Goal: Information Seeking & Learning: Learn about a topic

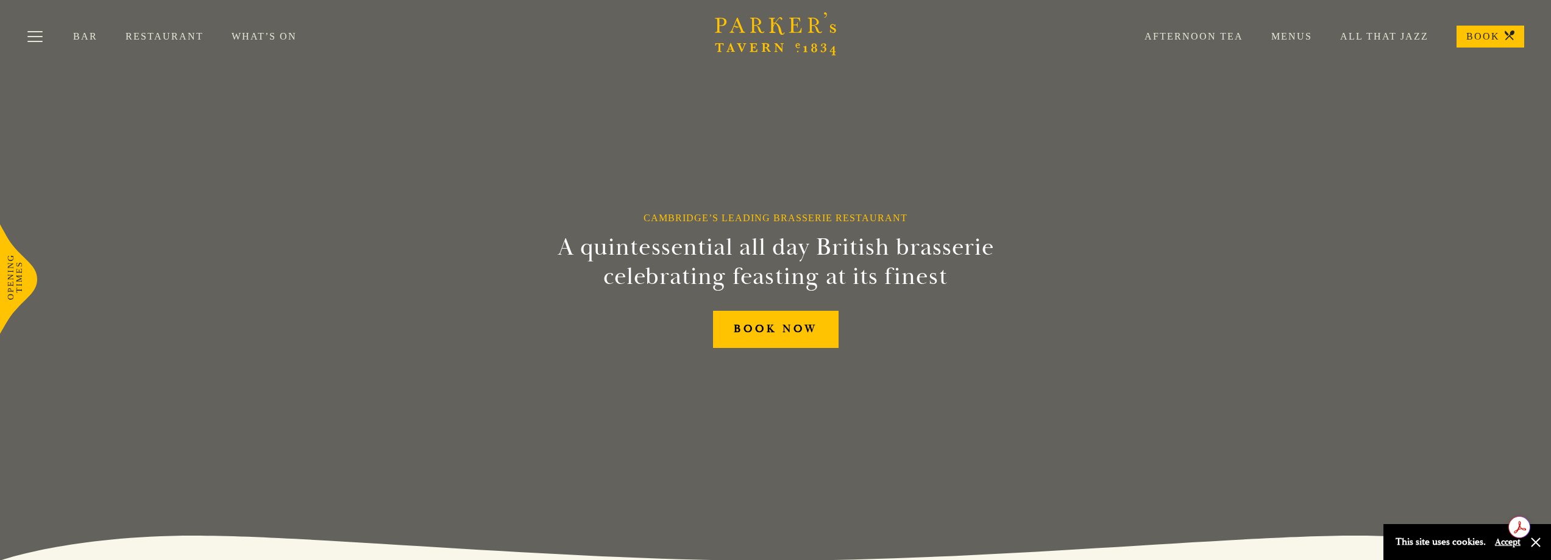
click at [87, 40] on link "Bar" at bounding box center [99, 36] width 52 height 12
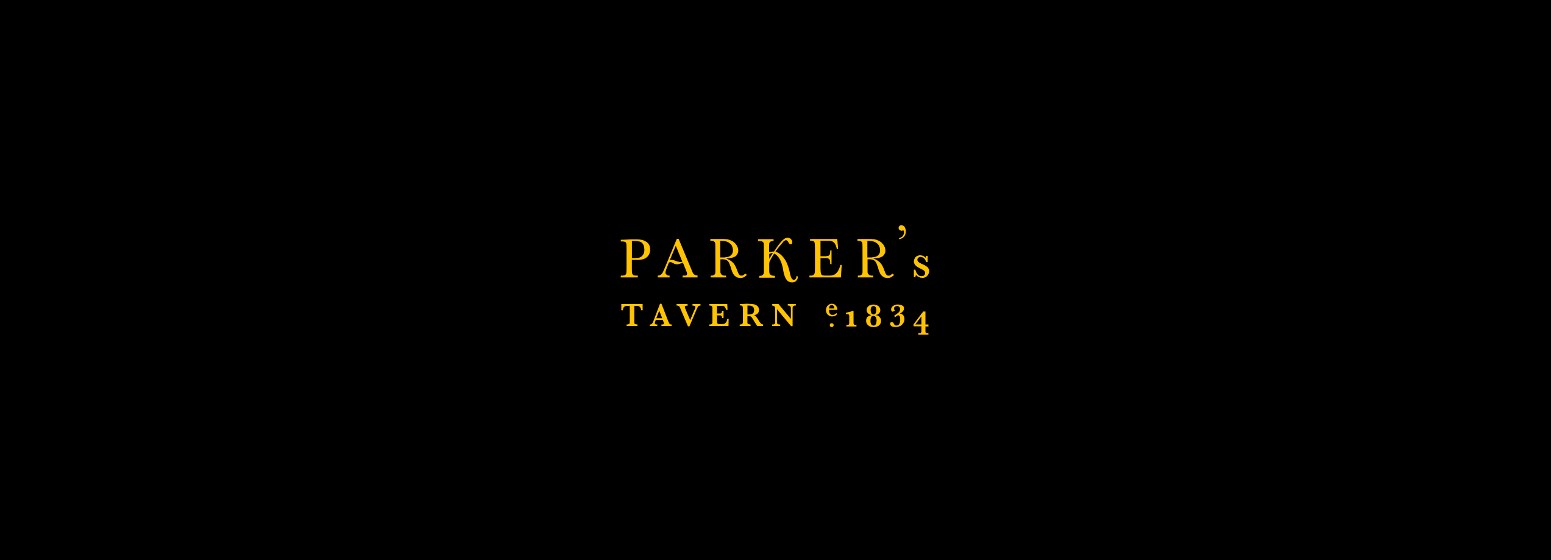
scroll to position [43, 0]
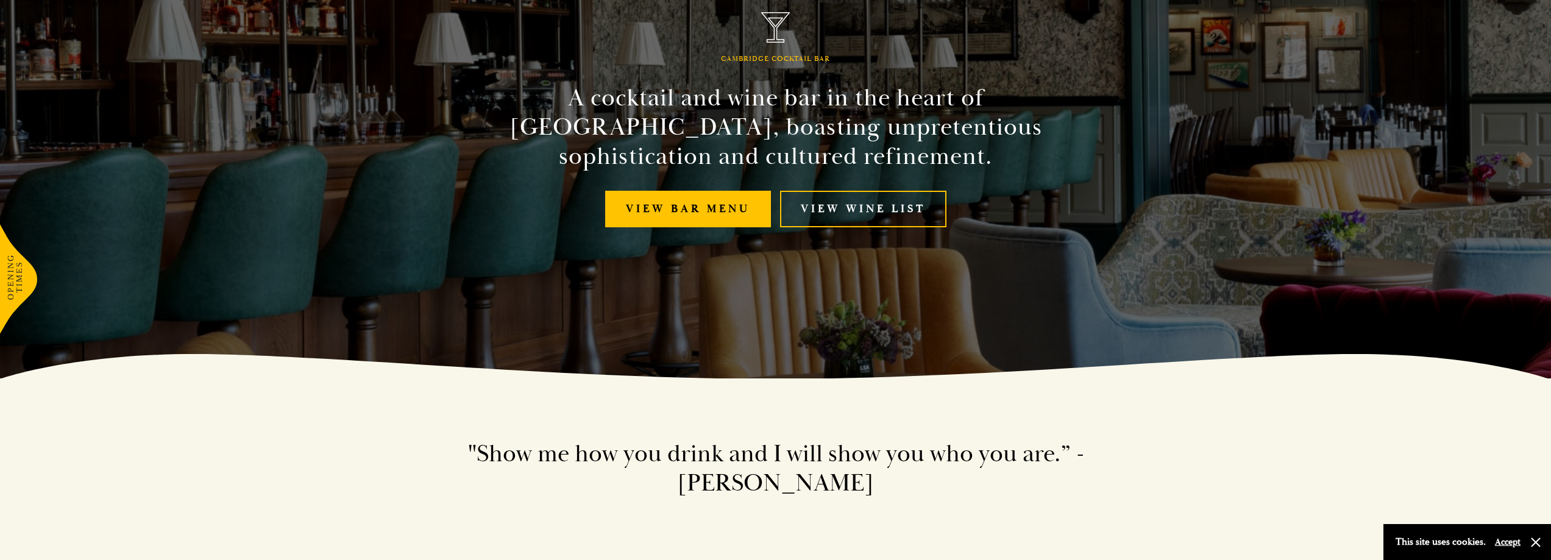
scroll to position [183, 0]
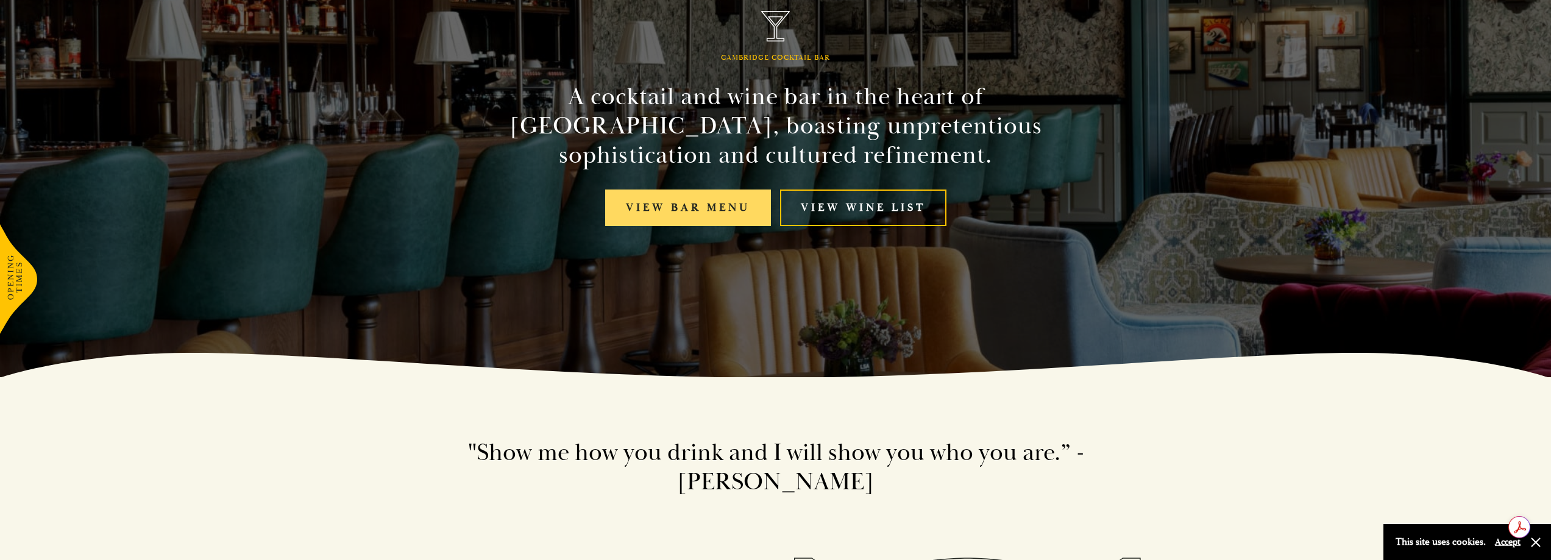
click at [691, 213] on link "View bar menu" at bounding box center [688, 207] width 166 height 37
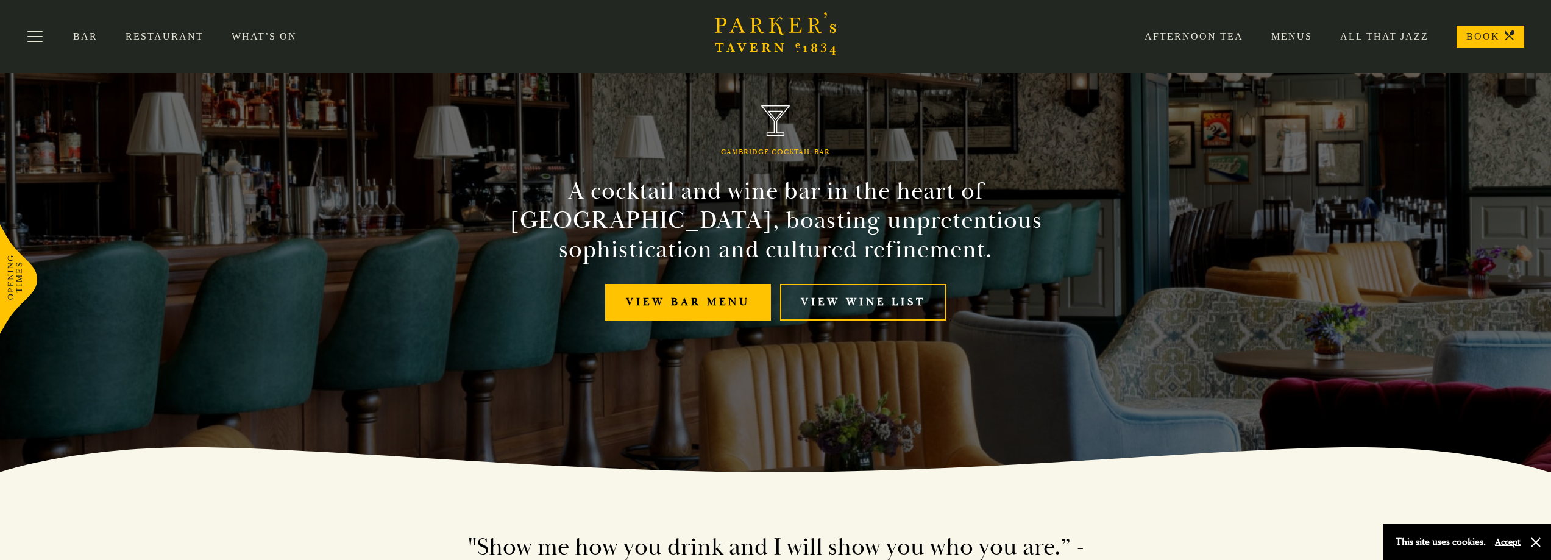
scroll to position [0, 0]
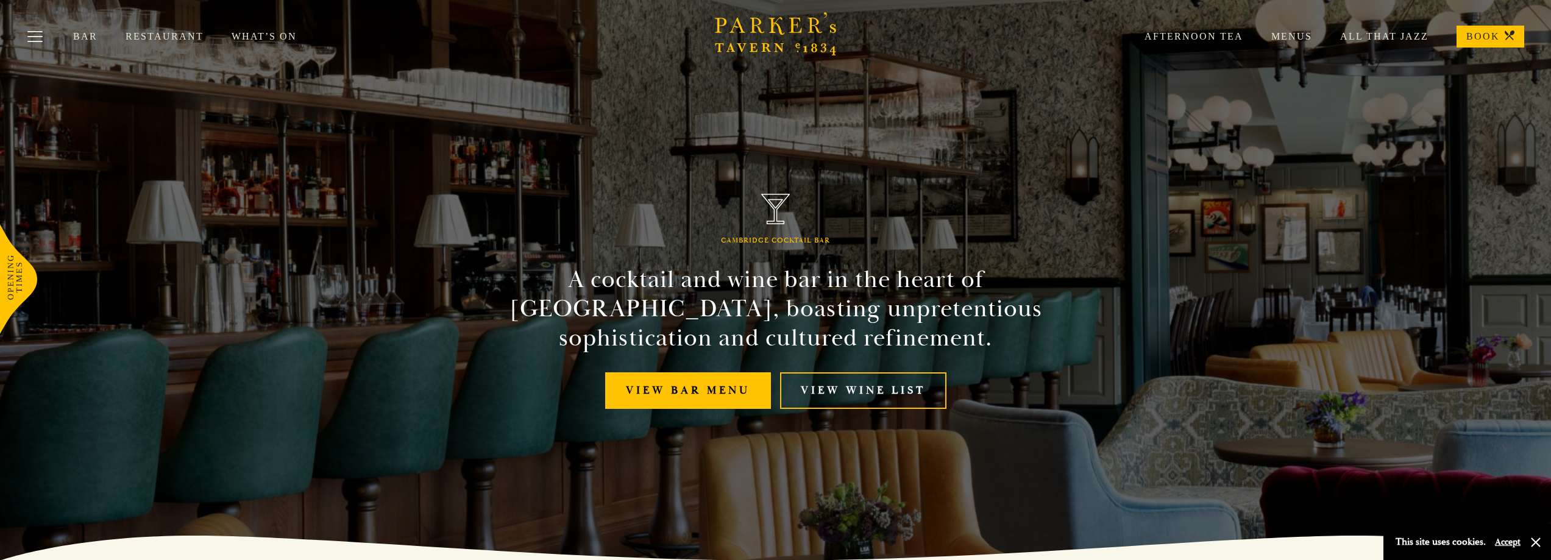
click at [172, 37] on link "Restaurant" at bounding box center [179, 36] width 106 height 12
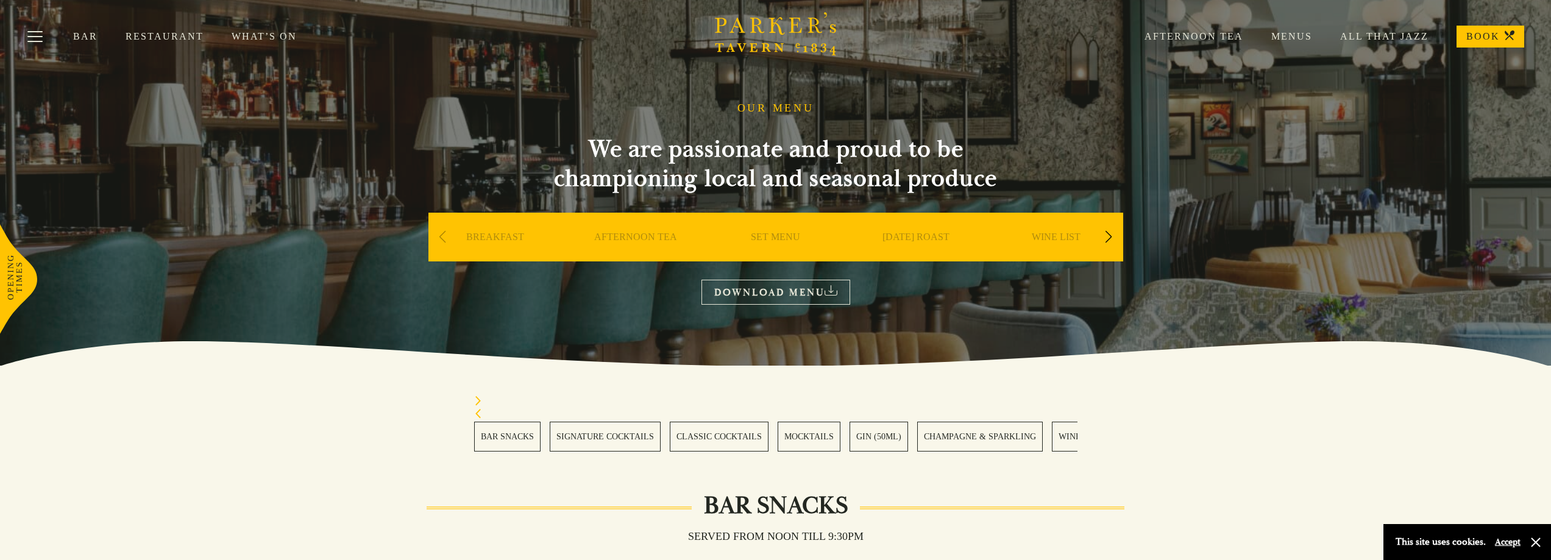
click at [1287, 41] on link "Menus" at bounding box center [1277, 36] width 69 height 12
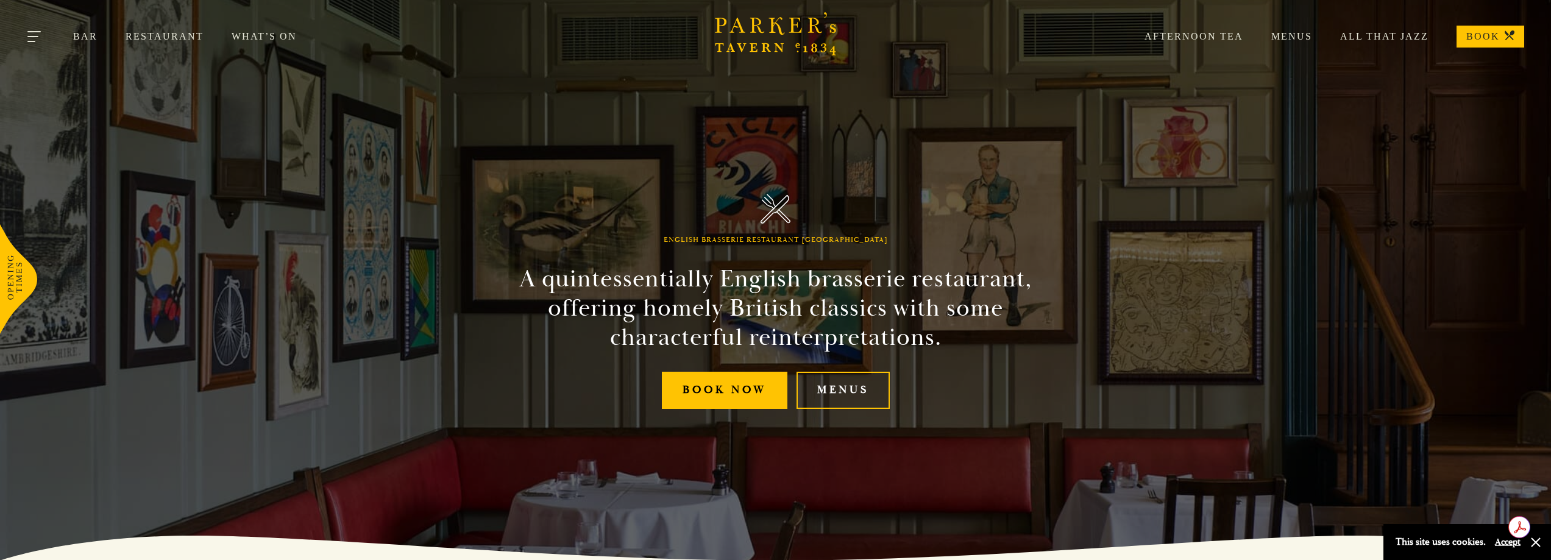
click at [37, 34] on button "Toggle navigation" at bounding box center [35, 39] width 52 height 52
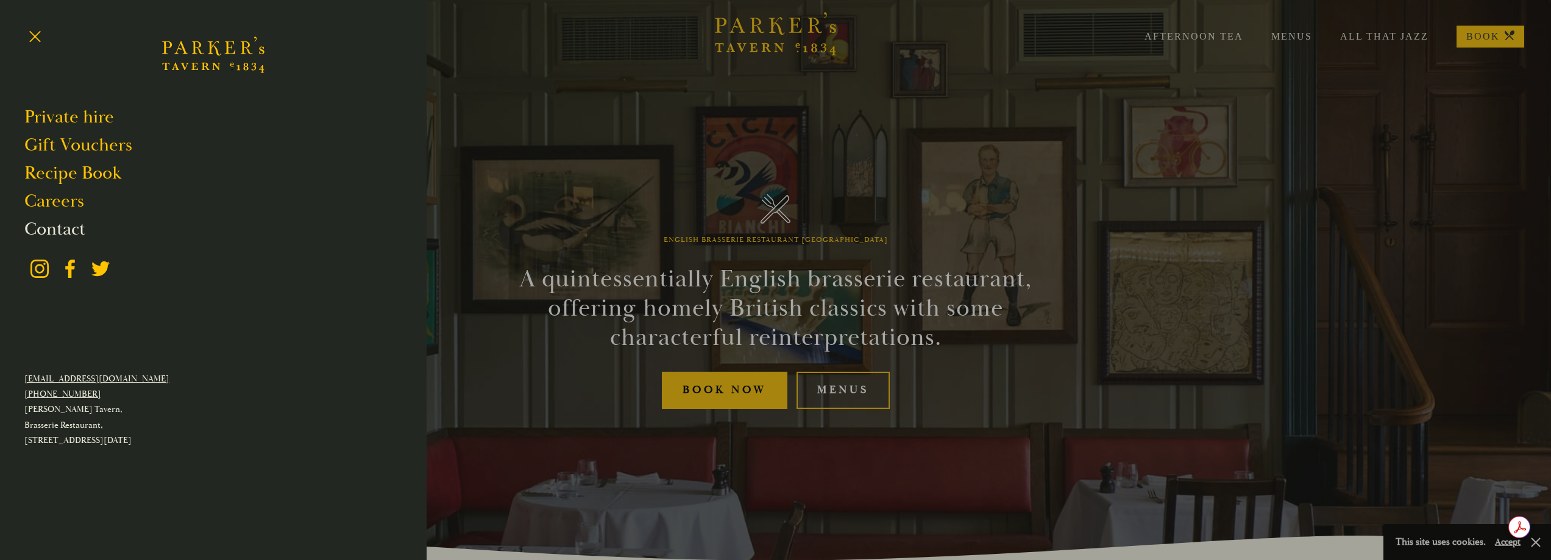
click at [73, 235] on link "Contact" at bounding box center [54, 228] width 61 height 23
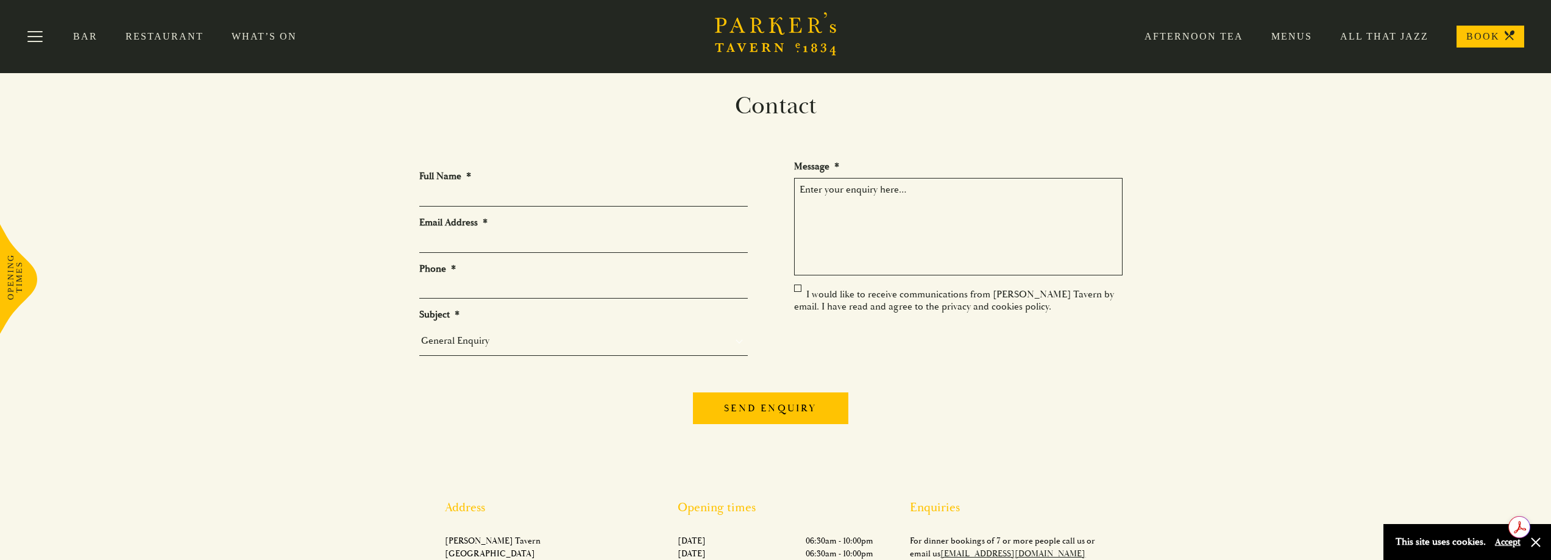
click at [154, 32] on link "Restaurant" at bounding box center [179, 36] width 106 height 12
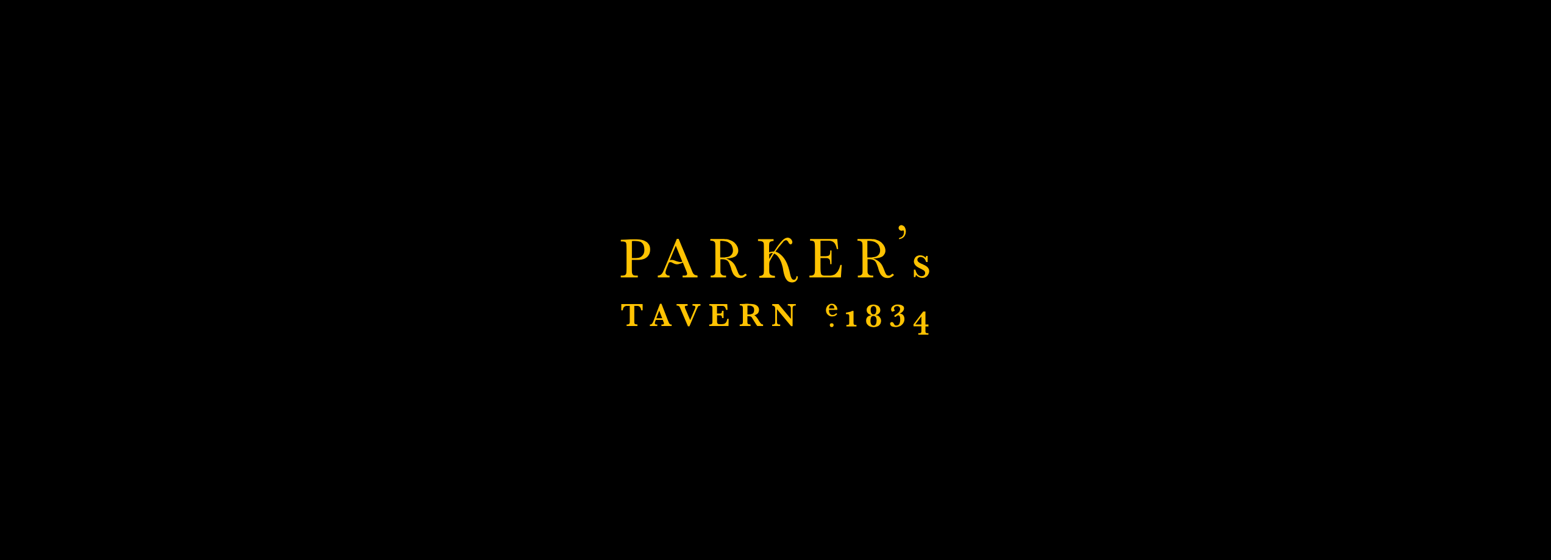
scroll to position [113, 0]
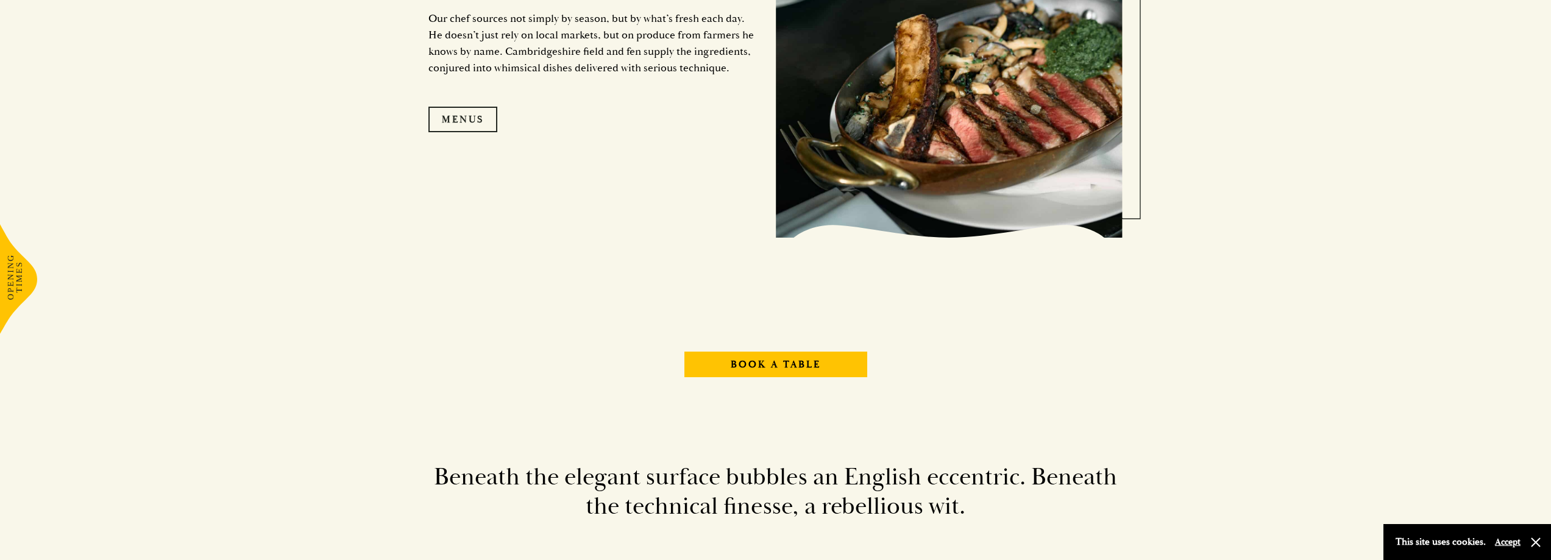
scroll to position [1401, 0]
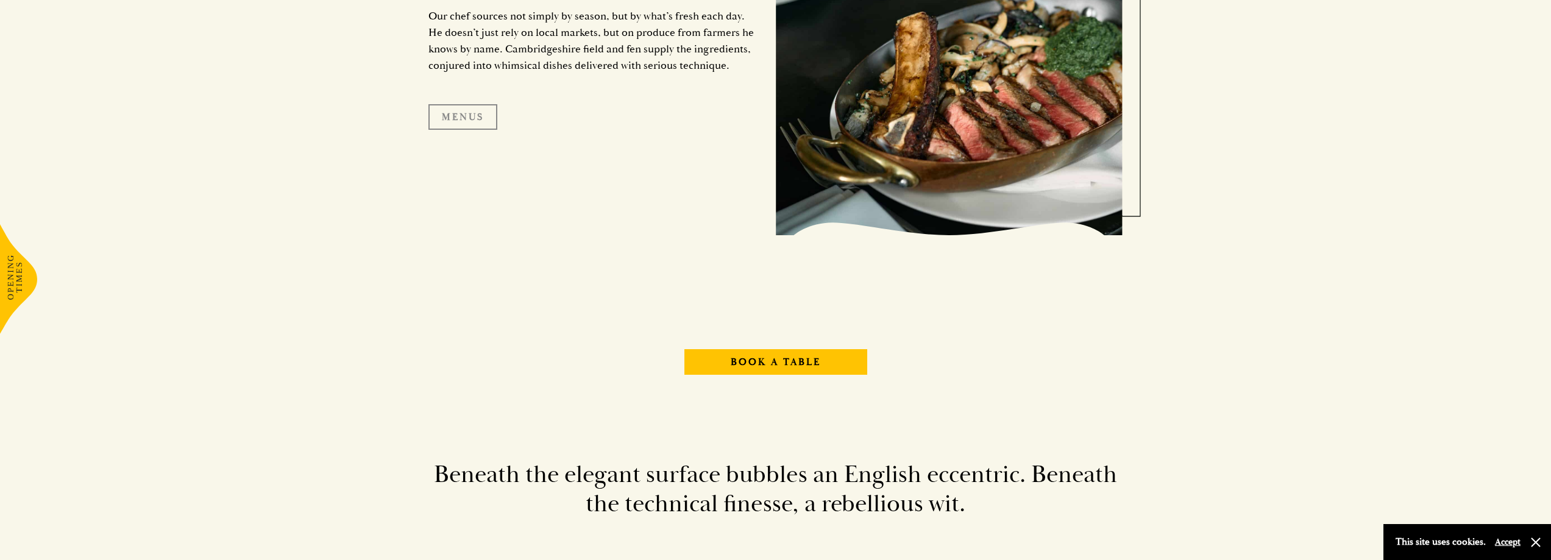
click at [459, 118] on link "Menus" at bounding box center [462, 117] width 69 height 26
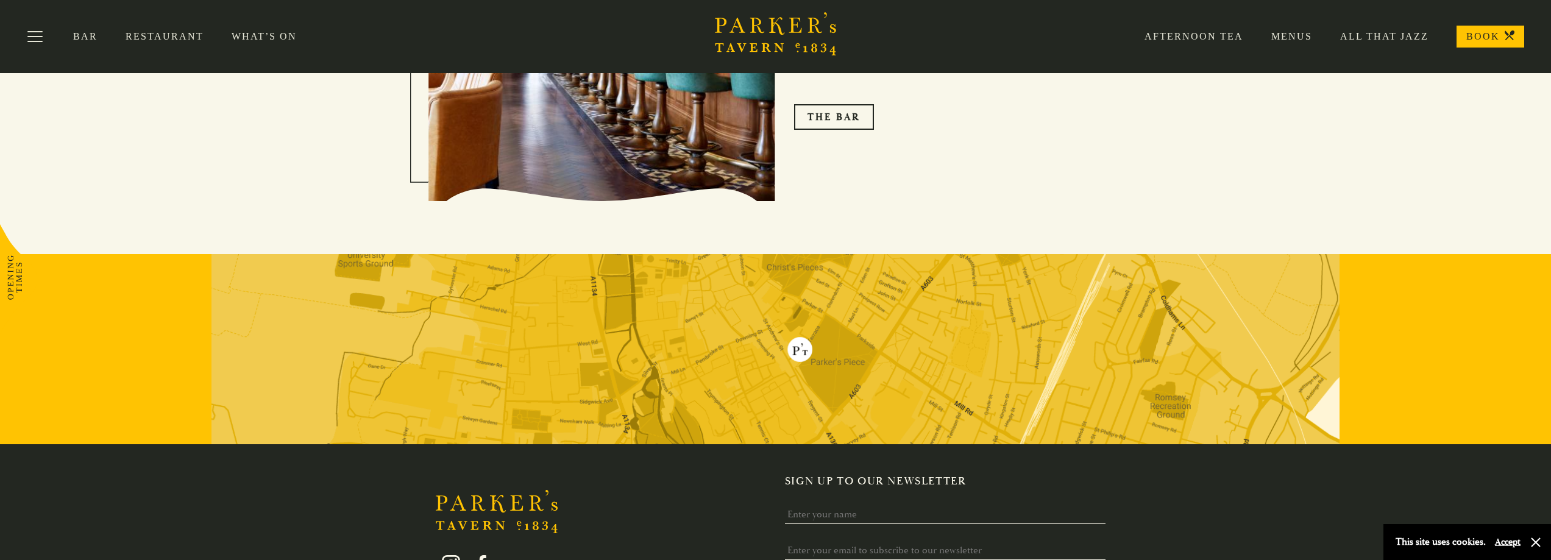
scroll to position [2019, 0]
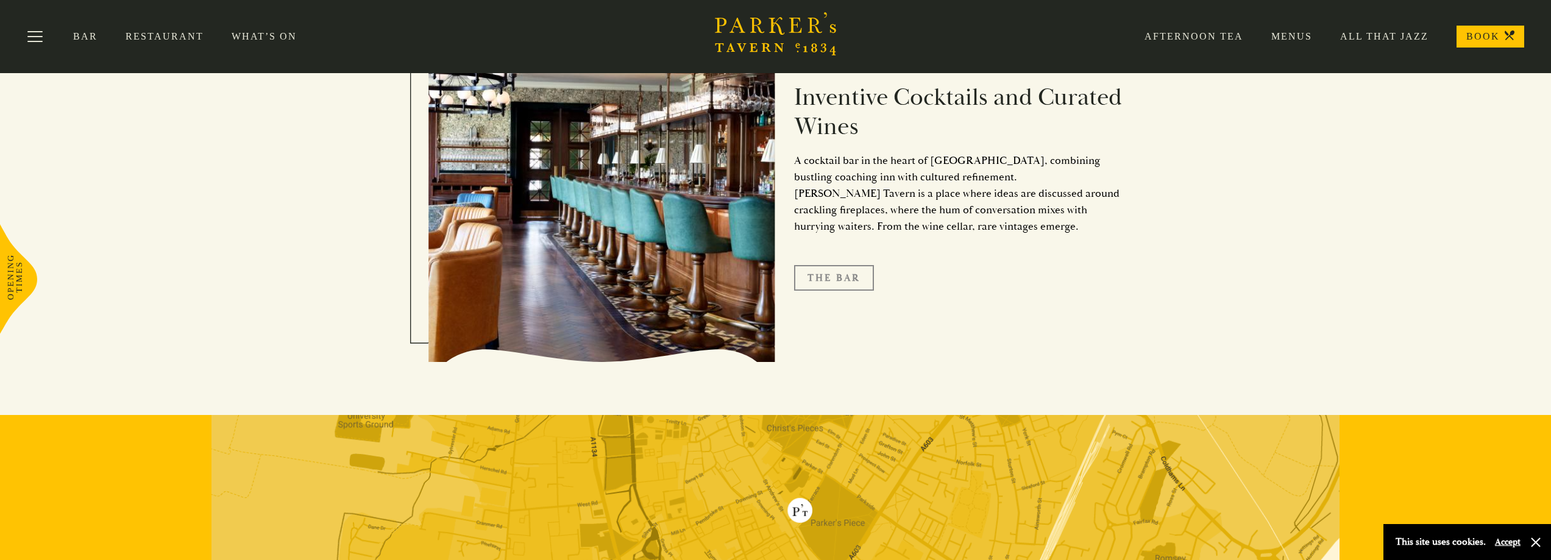
click at [829, 276] on link "The Bar" at bounding box center [834, 278] width 80 height 26
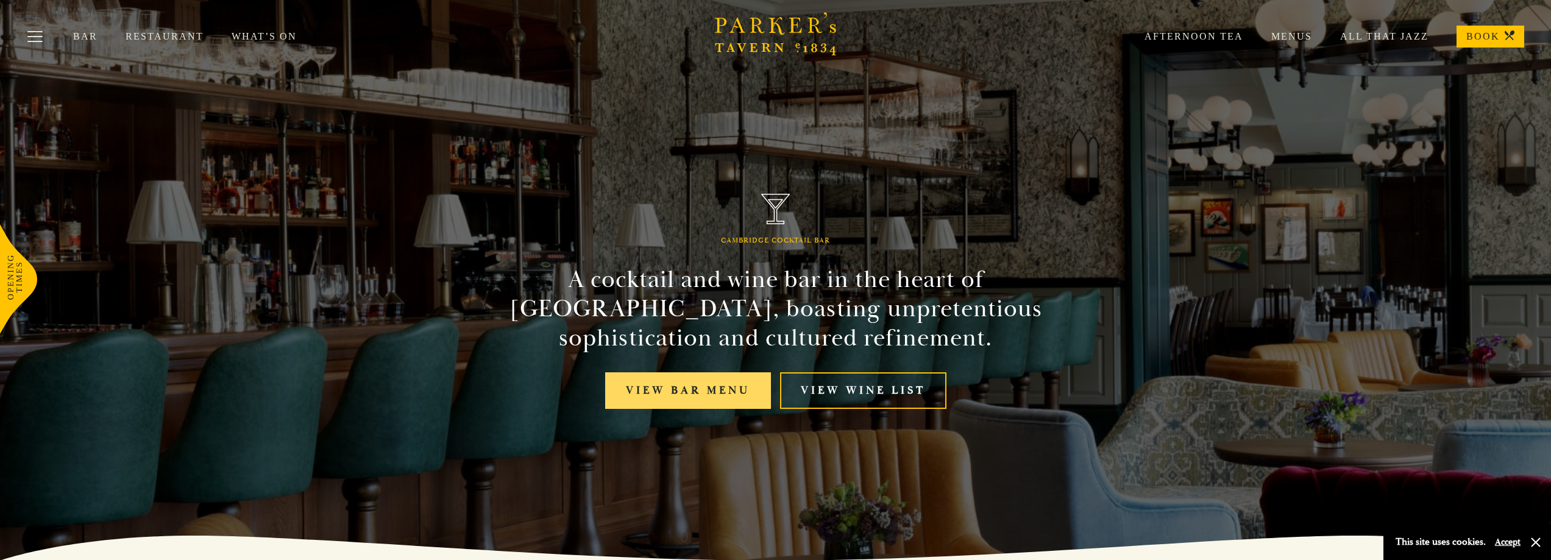
click at [679, 393] on link "View bar menu" at bounding box center [688, 390] width 166 height 37
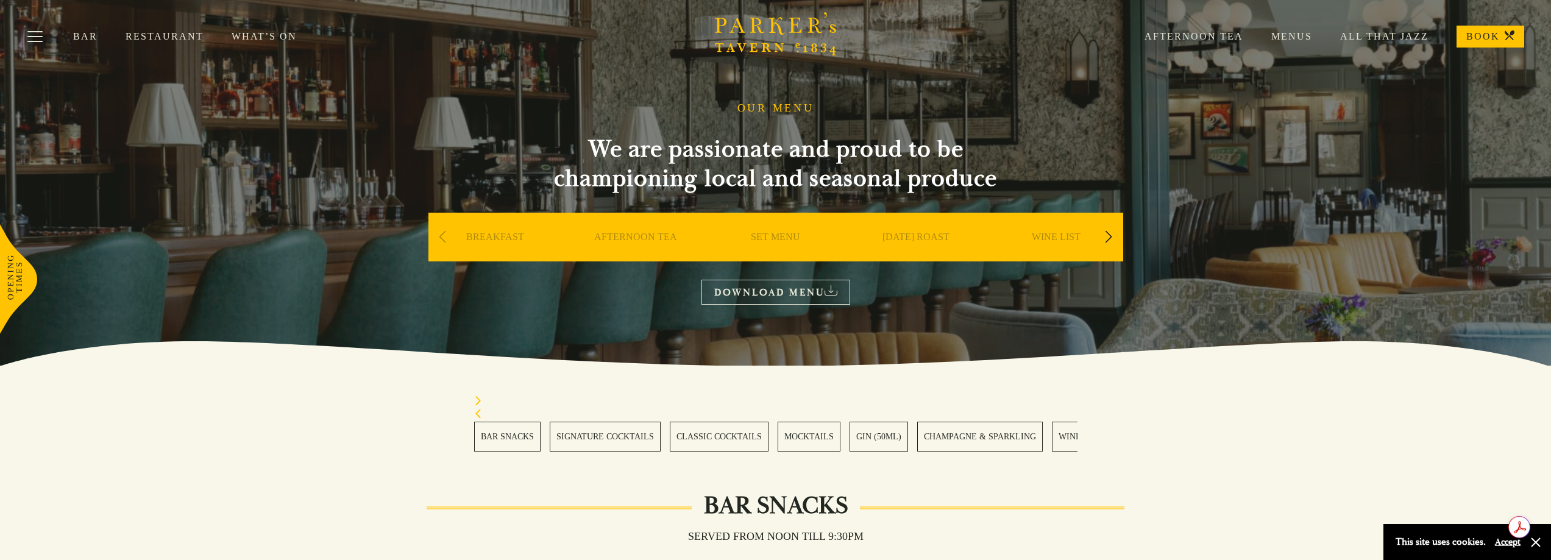
click at [1103, 235] on div "Next slide" at bounding box center [1108, 237] width 16 height 27
click at [1107, 236] on div "Next slide" at bounding box center [1108, 237] width 16 height 27
click at [906, 232] on link "DESSERT" at bounding box center [915, 255] width 43 height 49
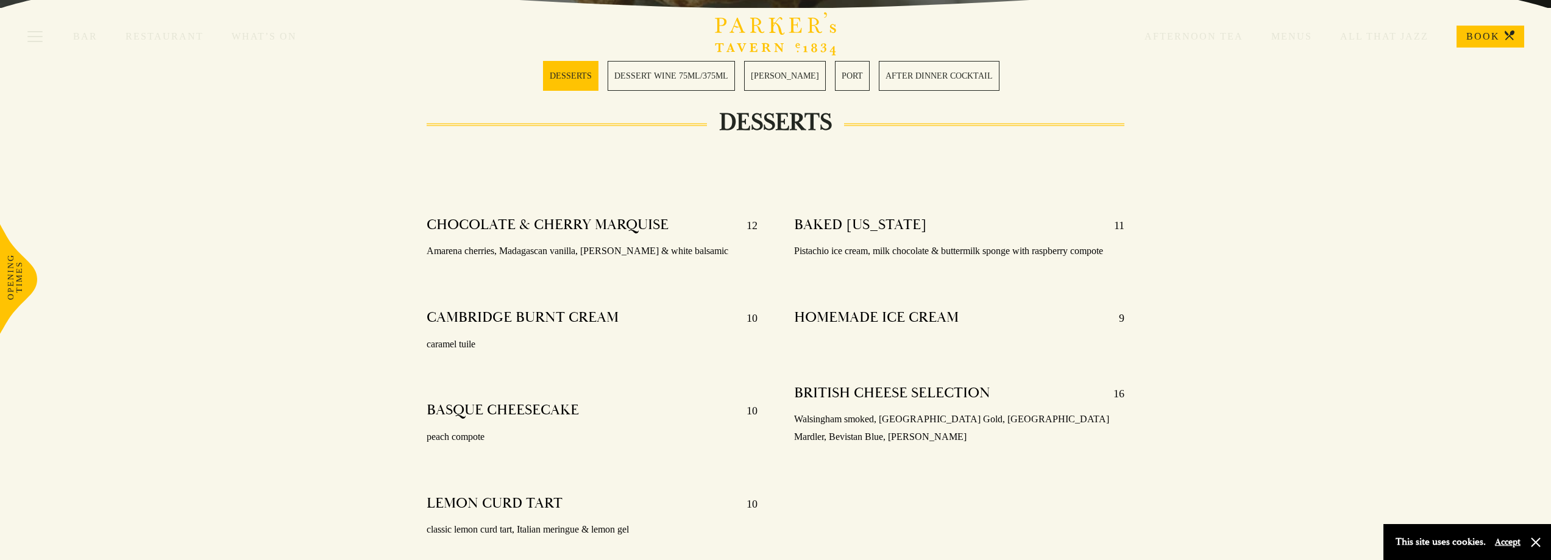
scroll to position [366, 0]
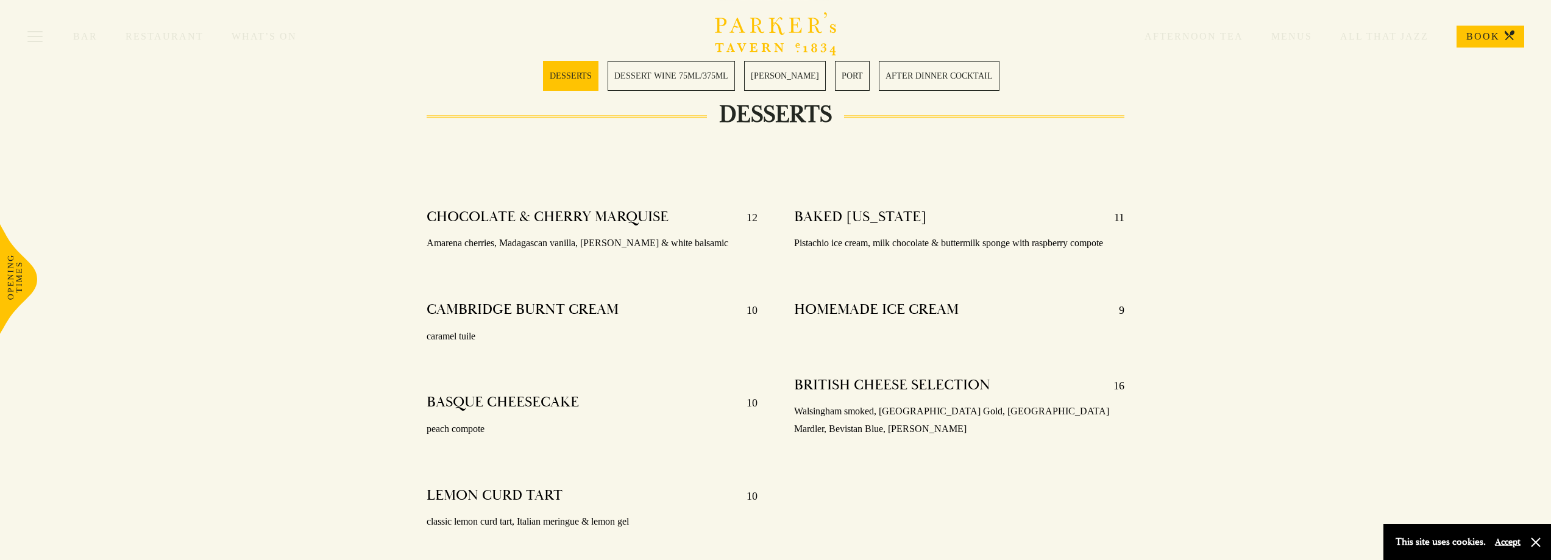
click at [934, 83] on link "AFTER DINNER COCKTAIL" at bounding box center [939, 76] width 121 height 30
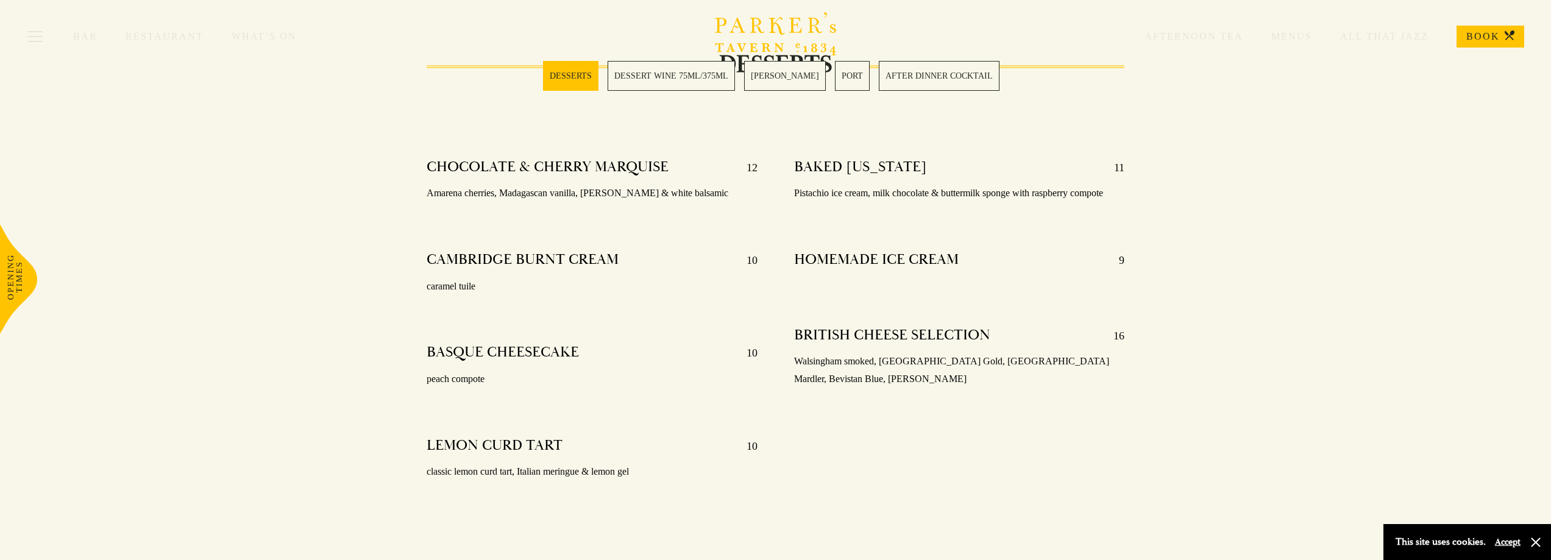
scroll to position [445, 0]
